Goal: Task Accomplishment & Management: Manage account settings

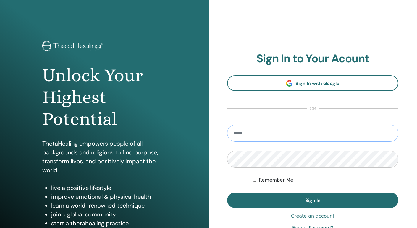
type input "**********"
click at [313, 201] on button "Sign In" at bounding box center [312, 200] width 171 height 15
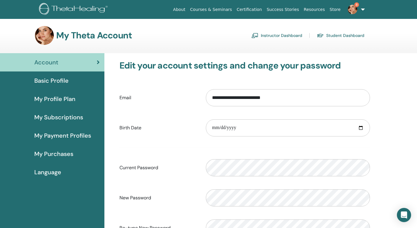
click at [280, 36] on link "Instructor Dashboard" at bounding box center [276, 35] width 51 height 9
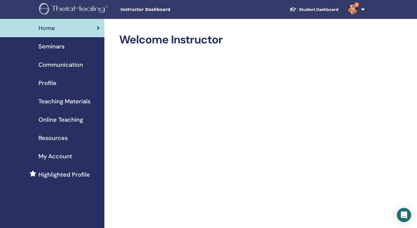
click at [55, 47] on span "Seminars" at bounding box center [51, 46] width 26 height 9
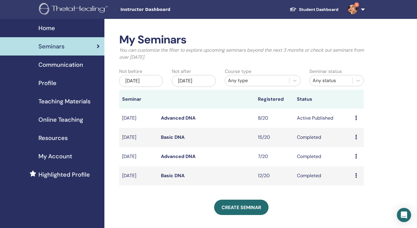
click at [355, 117] on icon at bounding box center [356, 118] width 2 height 5
click at [353, 140] on link "Attendees" at bounding box center [355, 140] width 22 height 6
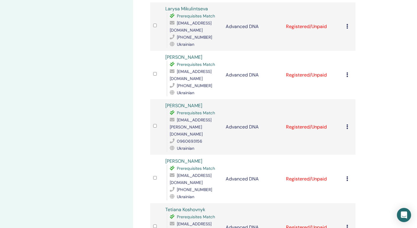
scroll to position [254, 0]
